Goal: Task Accomplishment & Management: Complete application form

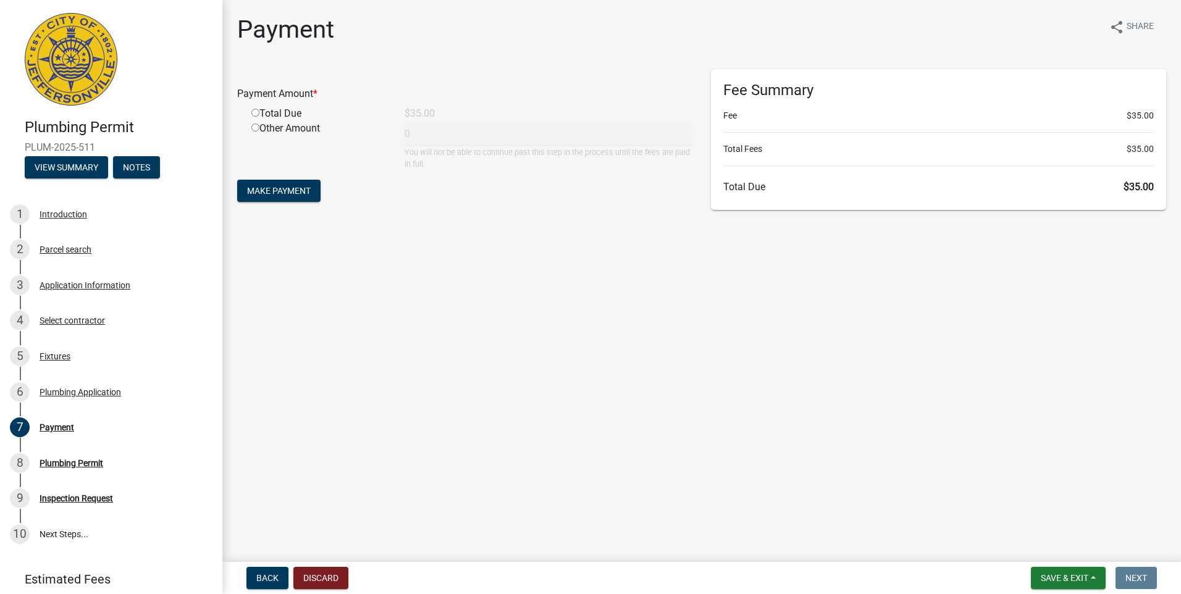
click at [254, 112] on input "radio" at bounding box center [255, 113] width 8 height 8
radio input "true"
type input "35"
click at [274, 190] on span "Make Payment" at bounding box center [279, 191] width 64 height 10
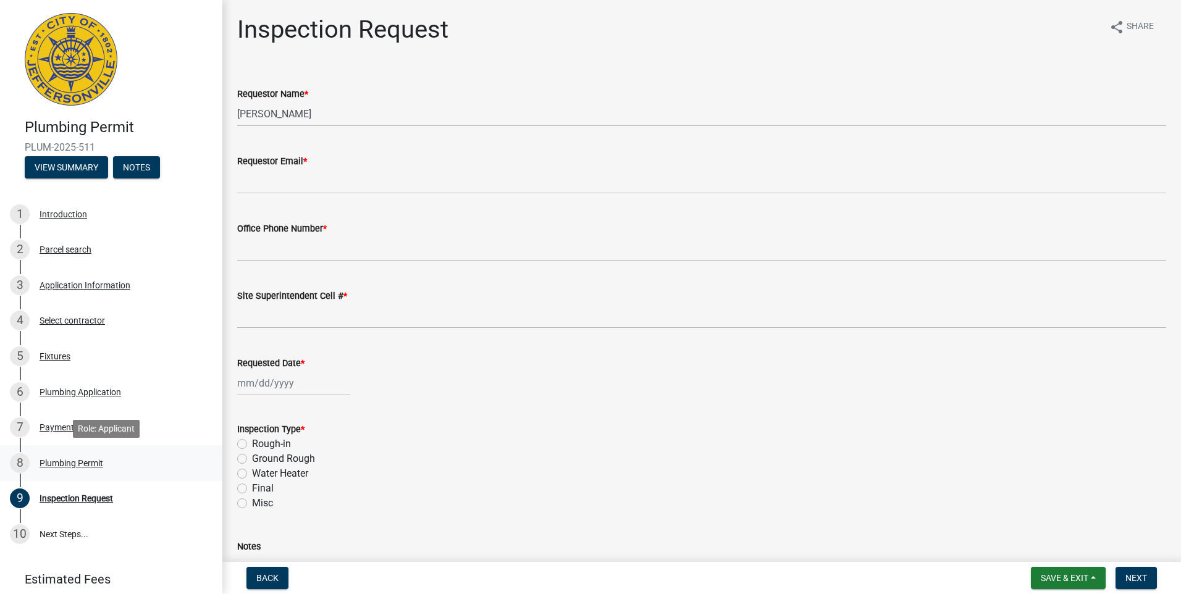
click at [65, 464] on div "Plumbing Permit" at bounding box center [72, 463] width 64 height 9
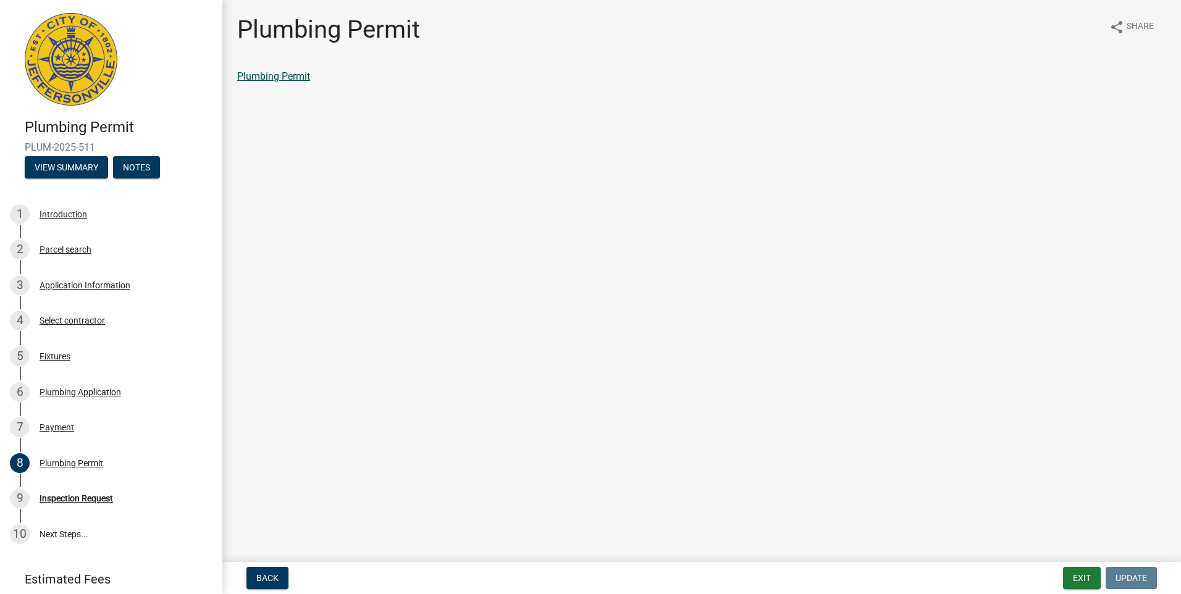
click at [295, 75] on link "Plumbing Permit" at bounding box center [273, 76] width 73 height 12
